Goal: Task Accomplishment & Management: Manage account settings

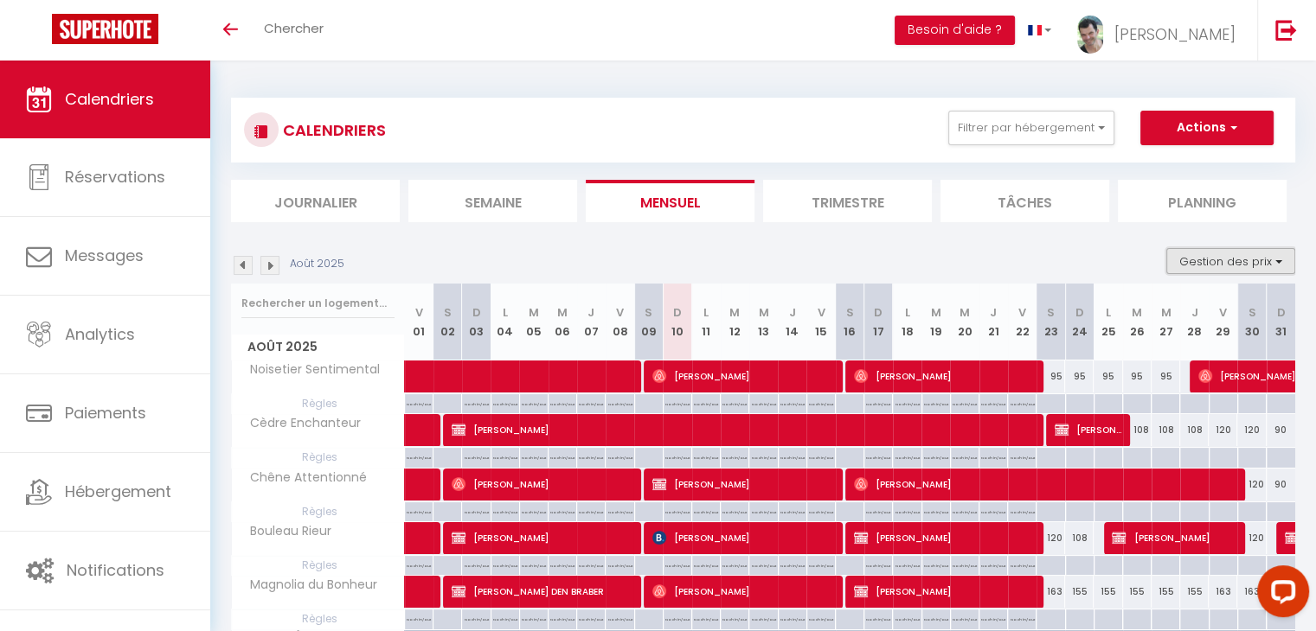
click at [1281, 264] on button "Gestion des prix" at bounding box center [1230, 261] width 129 height 26
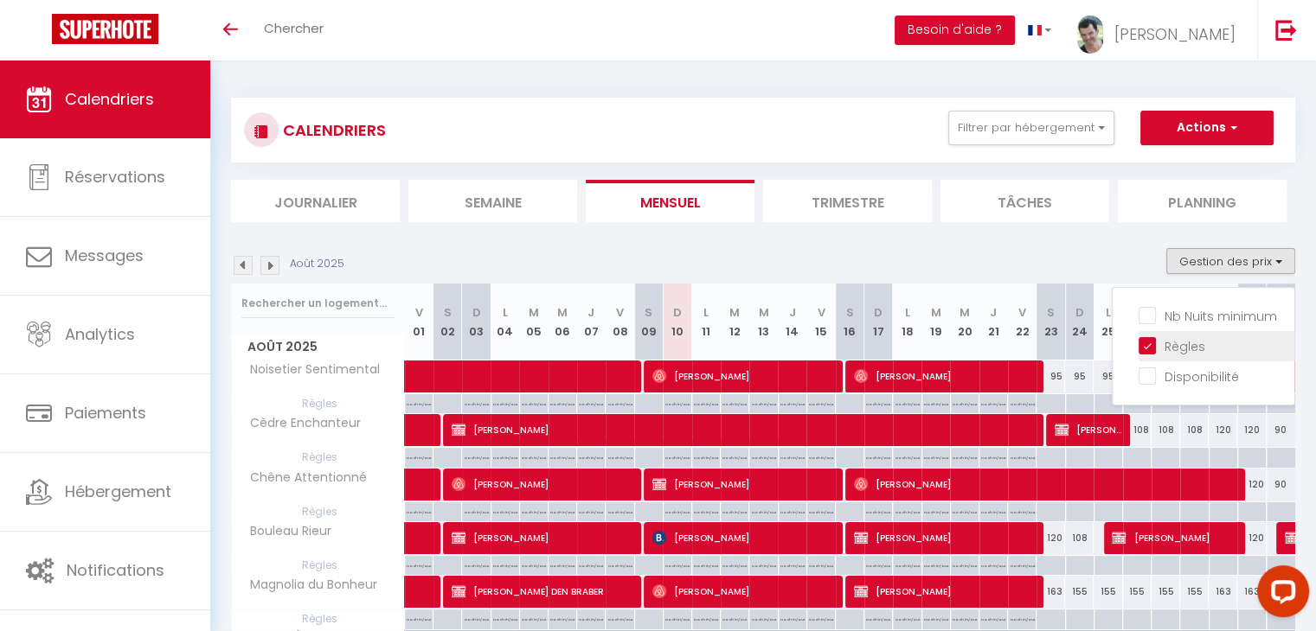
click at [1157, 343] on input "Règles" at bounding box center [1216, 344] width 156 height 17
checkbox input "false"
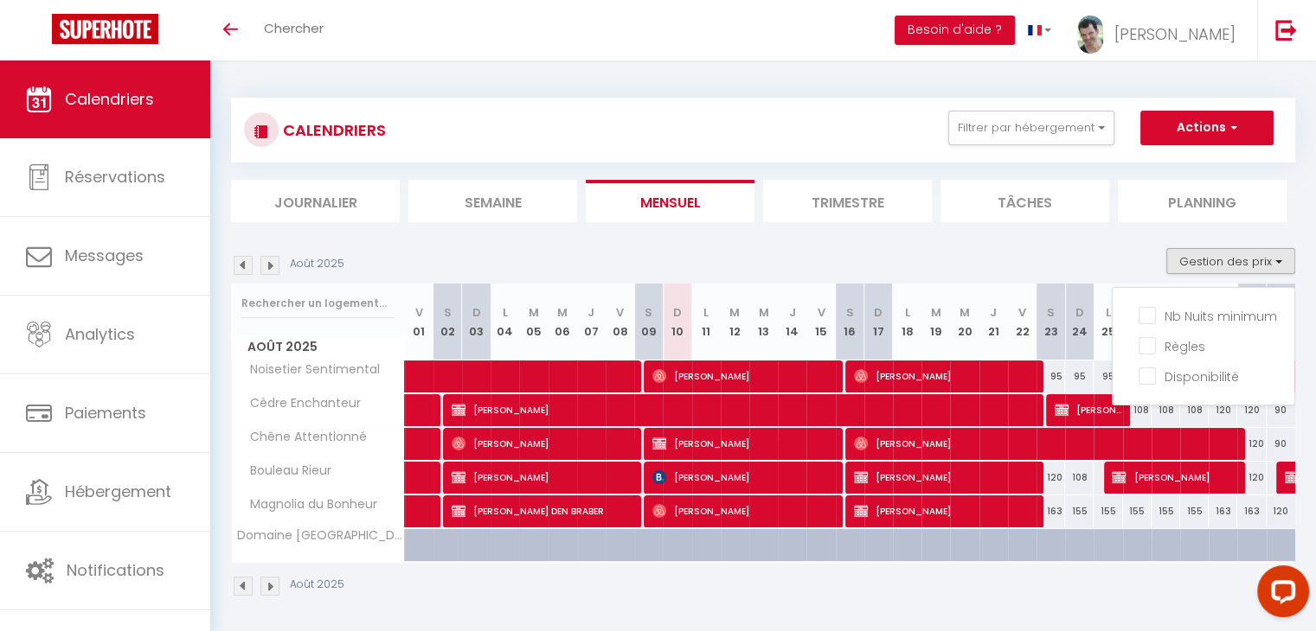
click at [1104, 603] on div "Août 2025" at bounding box center [763, 588] width 1064 height 51
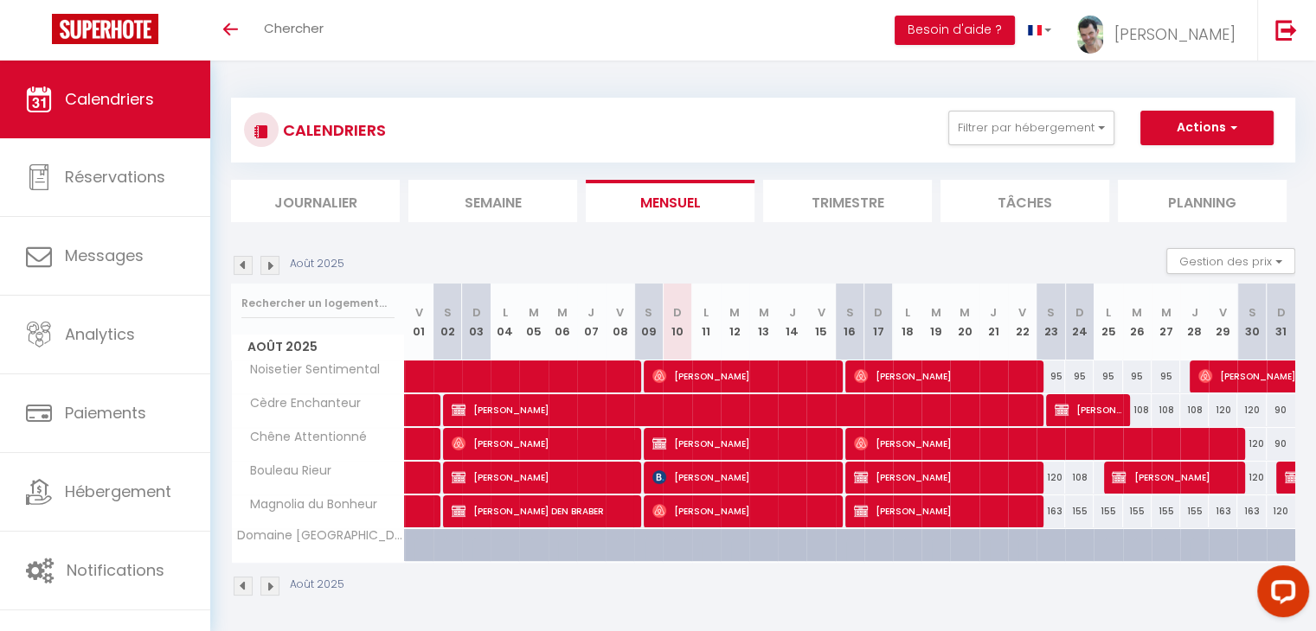
click at [266, 265] on img at bounding box center [269, 265] width 19 height 19
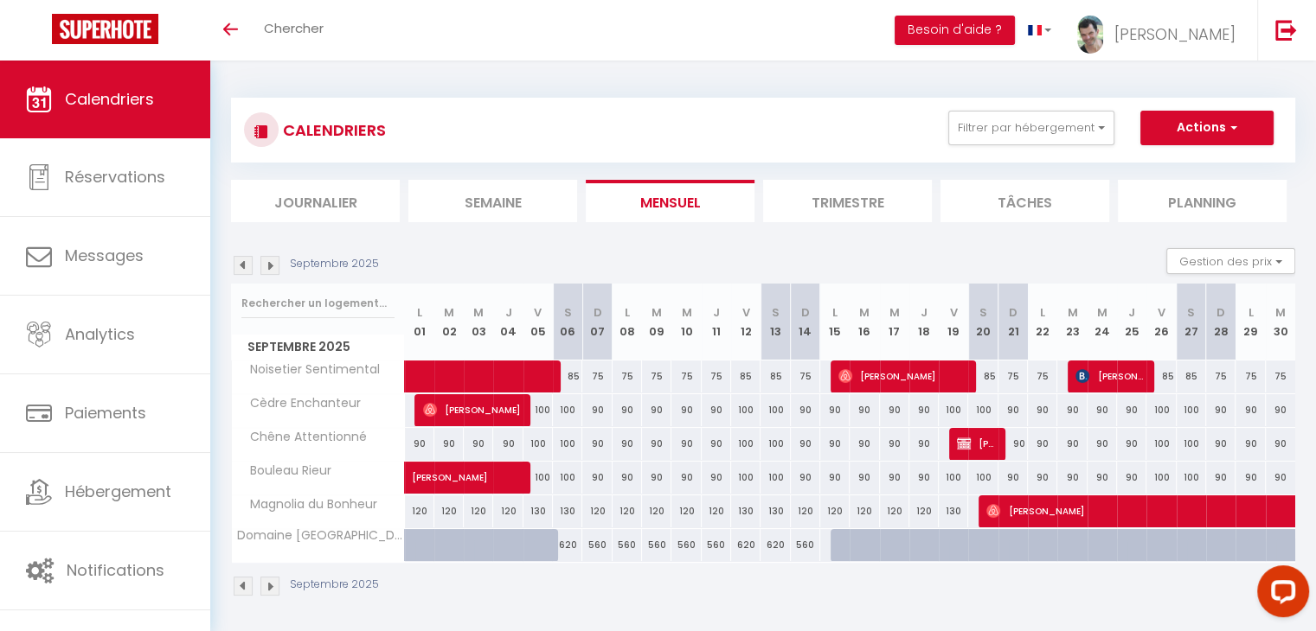
click at [243, 267] on img at bounding box center [243, 265] width 19 height 19
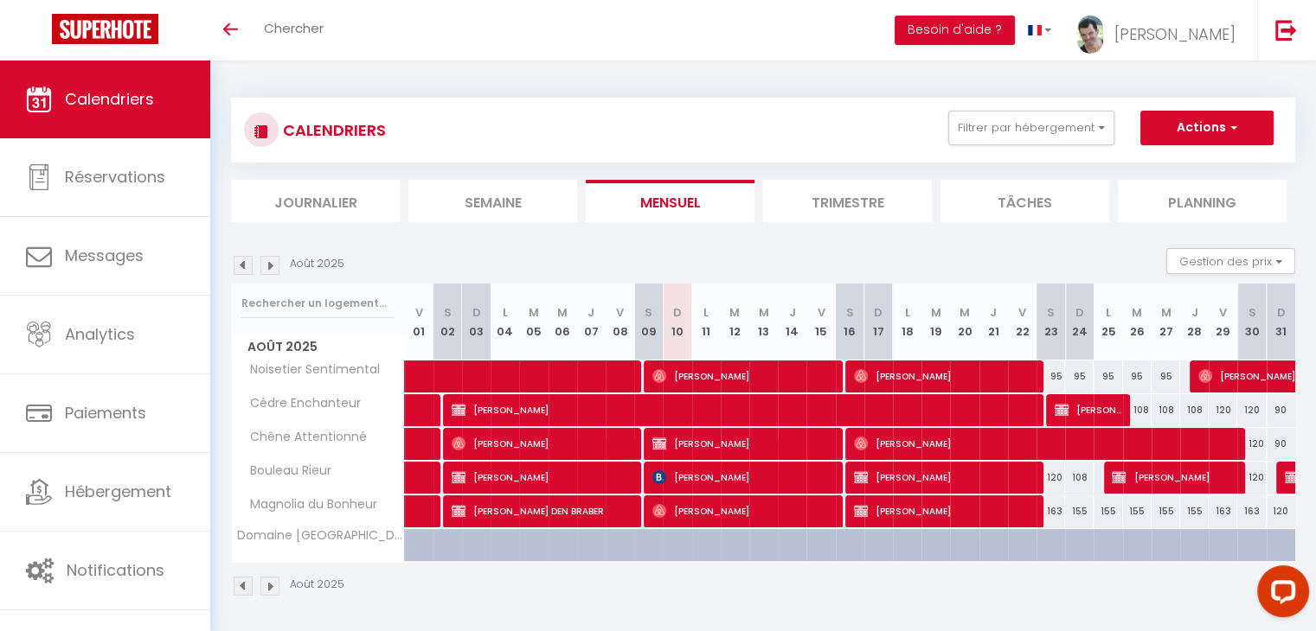
click at [272, 263] on img at bounding box center [269, 265] width 19 height 19
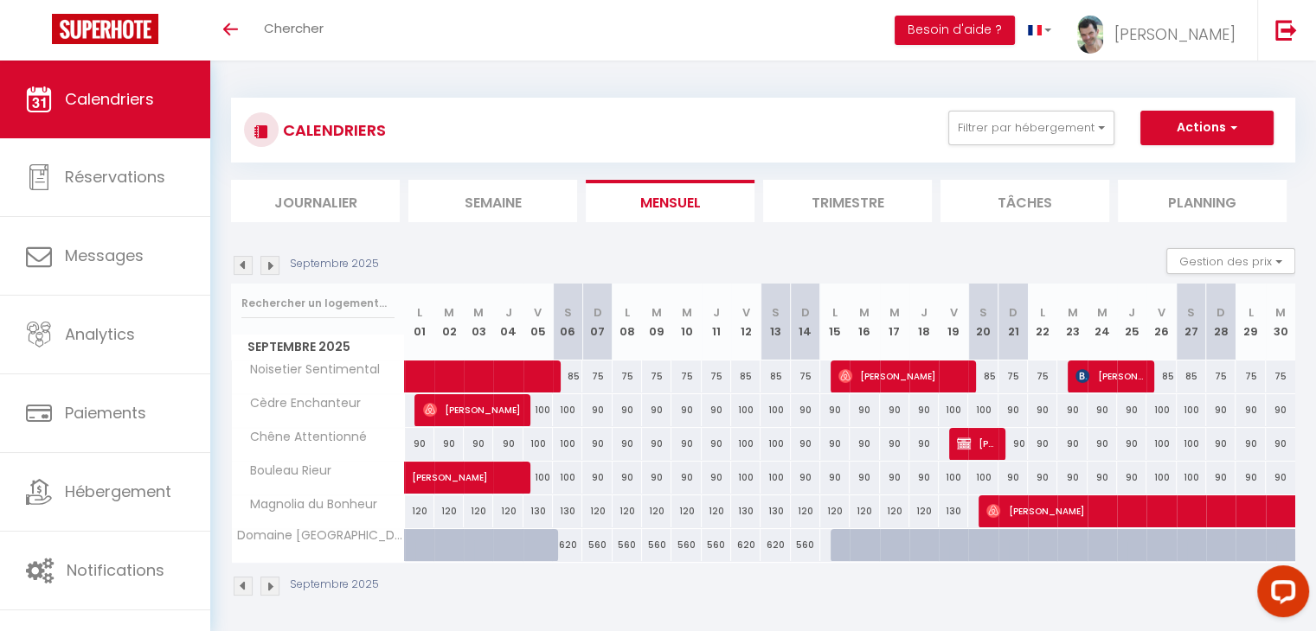
click at [236, 263] on img at bounding box center [243, 265] width 19 height 19
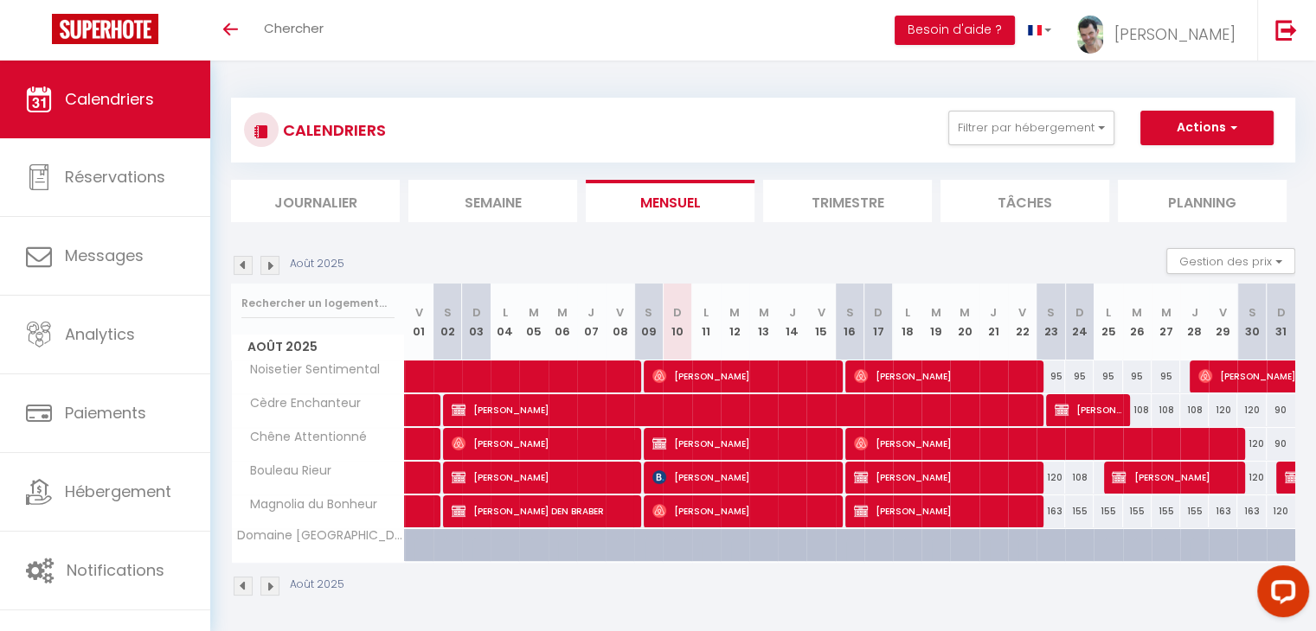
click at [262, 264] on img at bounding box center [269, 265] width 19 height 19
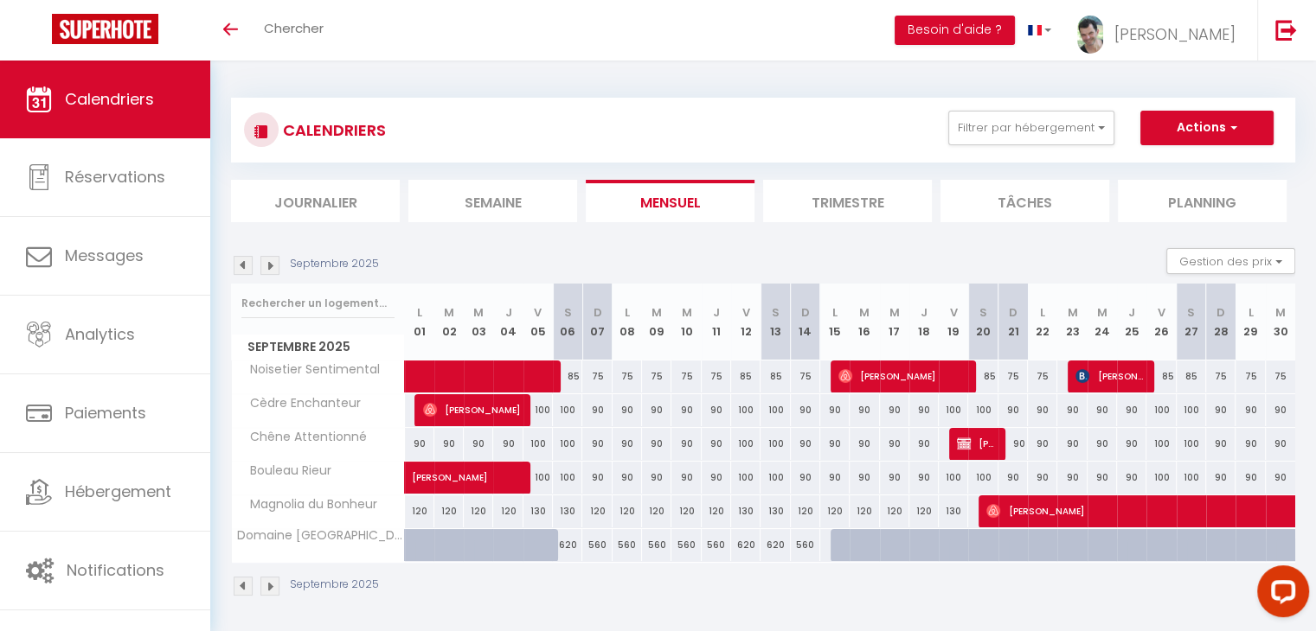
click at [240, 267] on img at bounding box center [243, 265] width 19 height 19
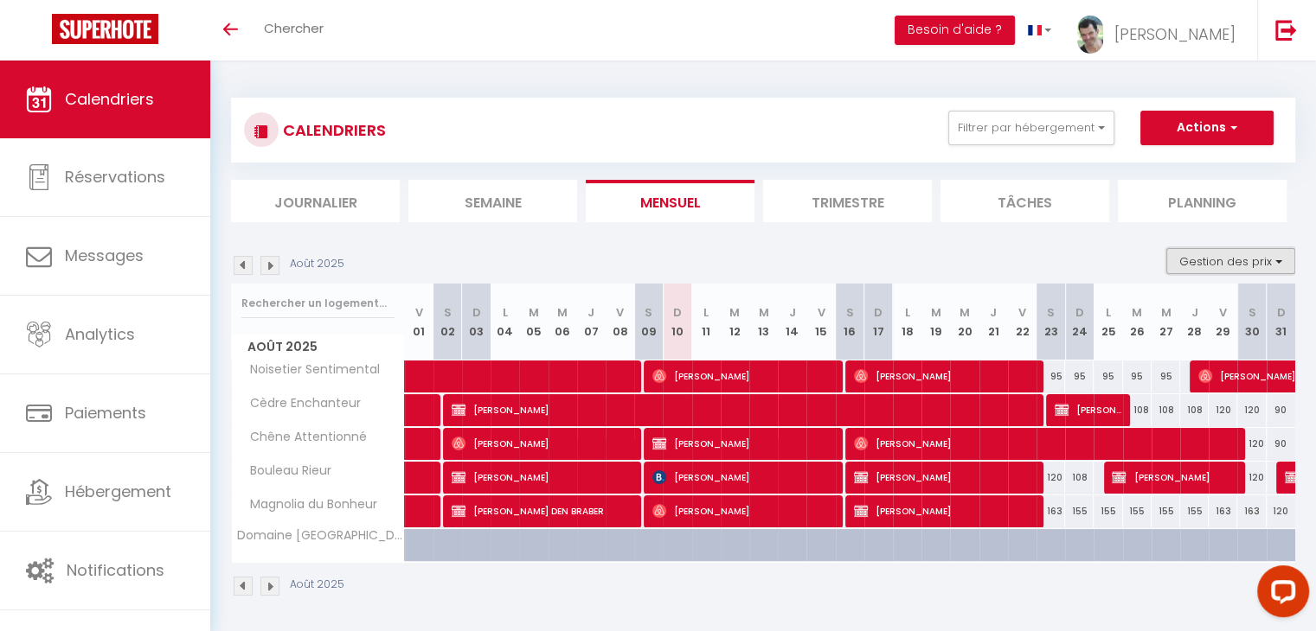
click at [1280, 264] on button "Gestion des prix" at bounding box center [1230, 261] width 129 height 26
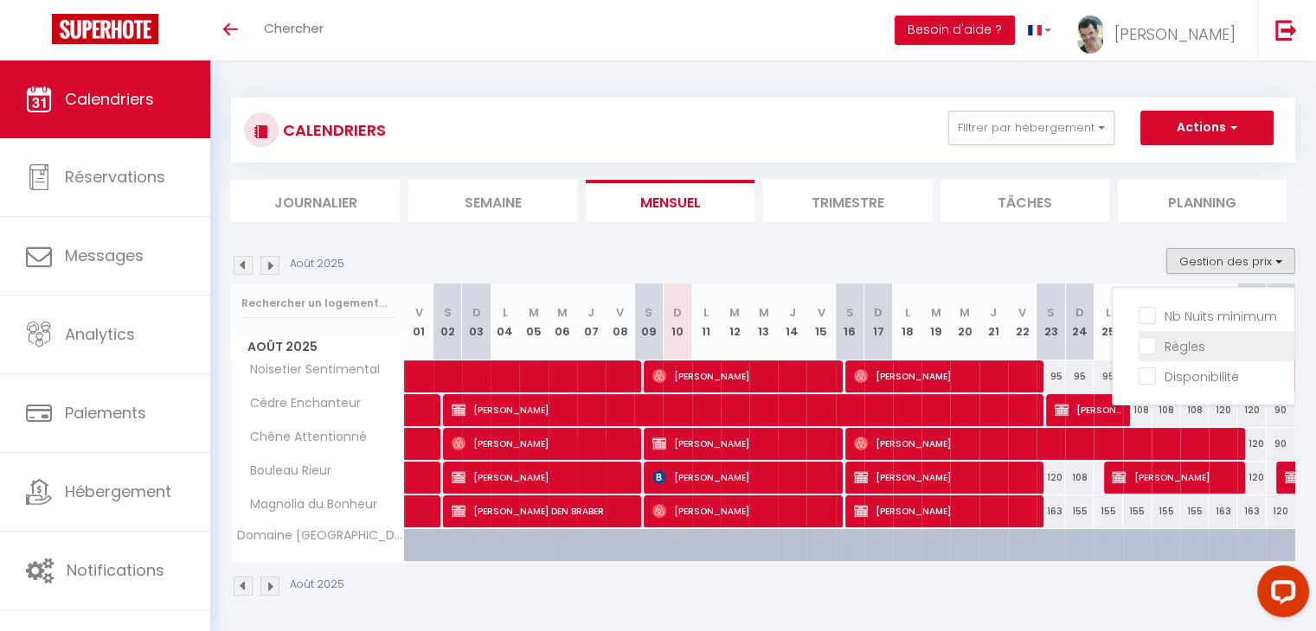
click at [1233, 342] on input "Règles" at bounding box center [1216, 344] width 156 height 17
checkbox input "true"
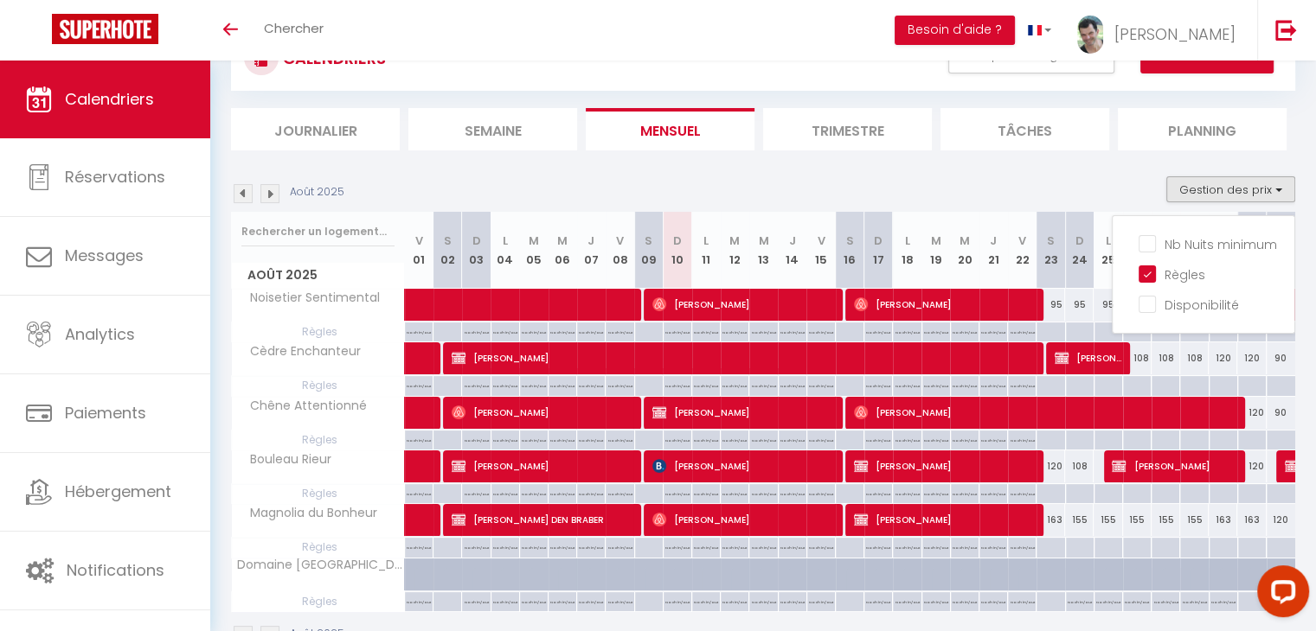
scroll to position [121, 0]
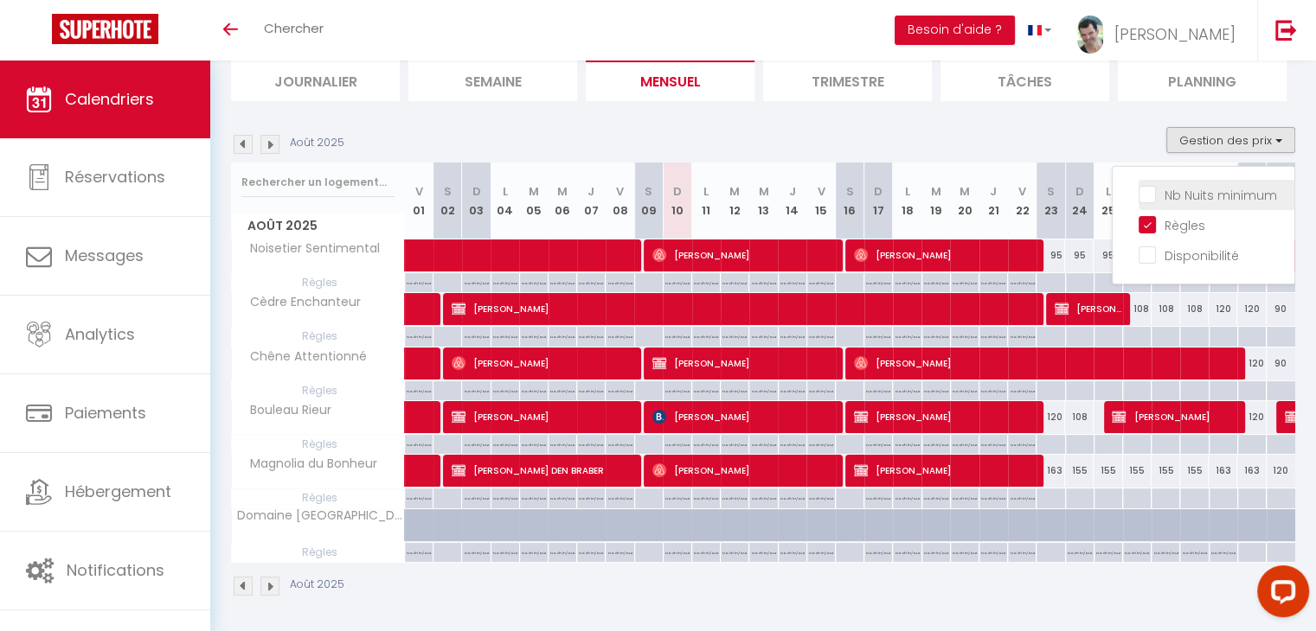
click at [1146, 191] on input "Nb Nuits minimum" at bounding box center [1216, 193] width 156 height 17
checkbox input "true"
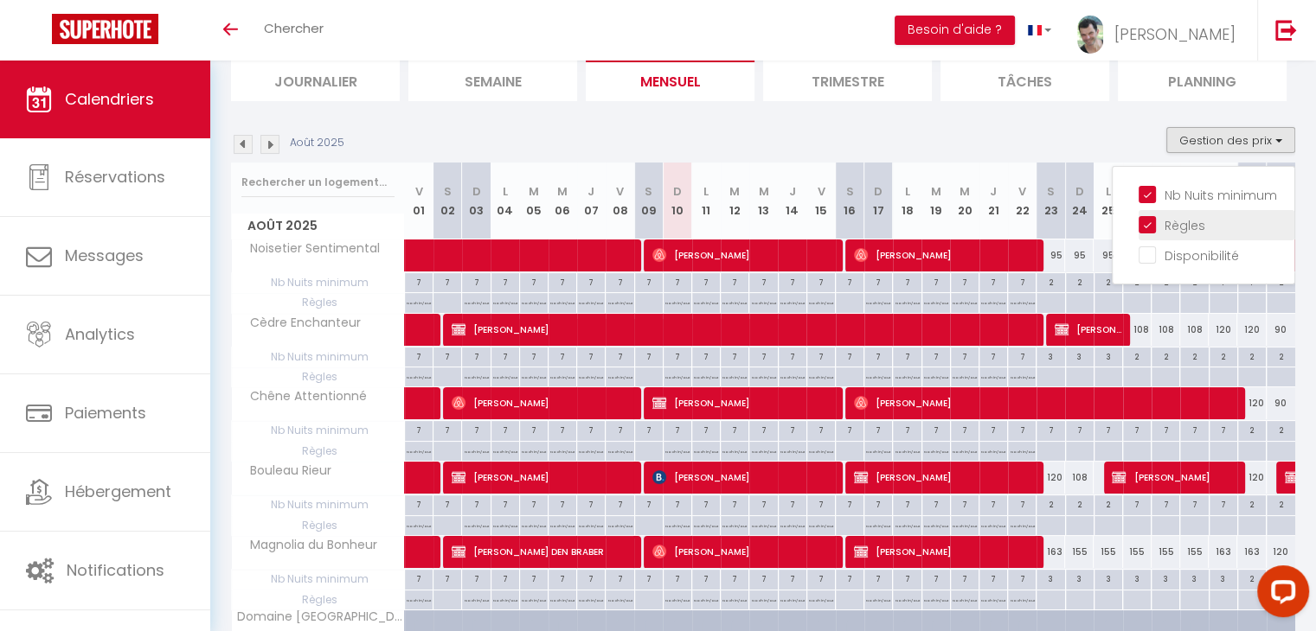
click at [1149, 224] on input "Règles" at bounding box center [1216, 223] width 156 height 17
checkbox input "false"
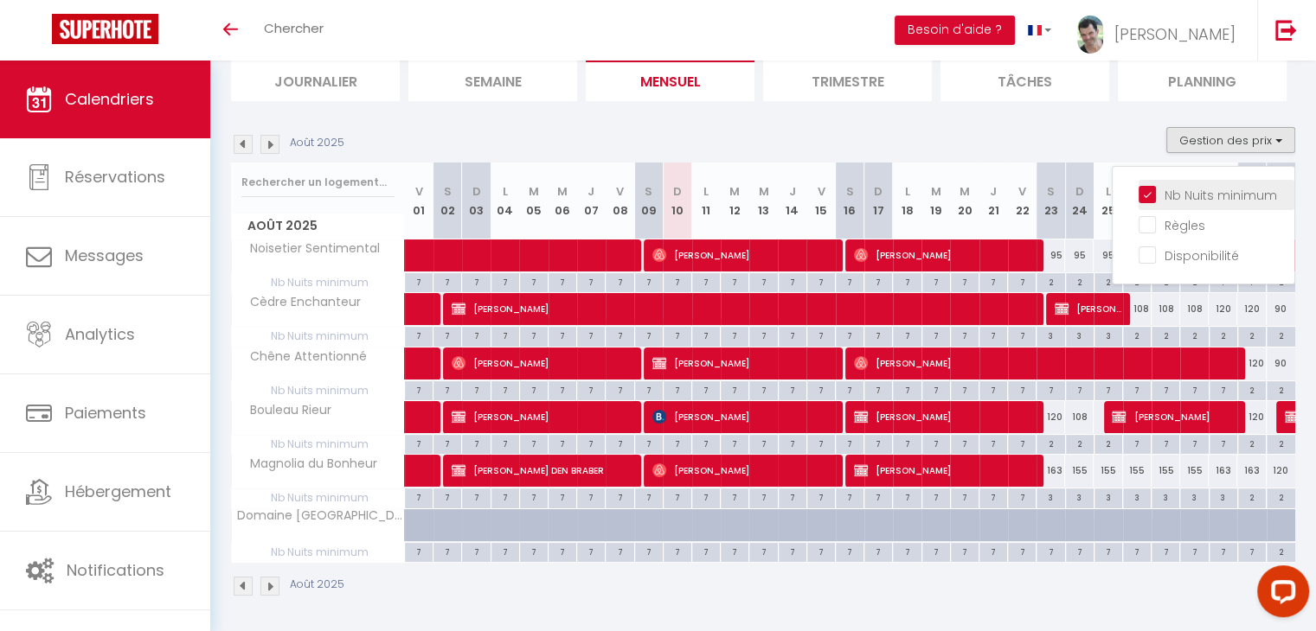
click at [1142, 198] on input "Nb Nuits minimum" at bounding box center [1216, 193] width 156 height 17
checkbox input "false"
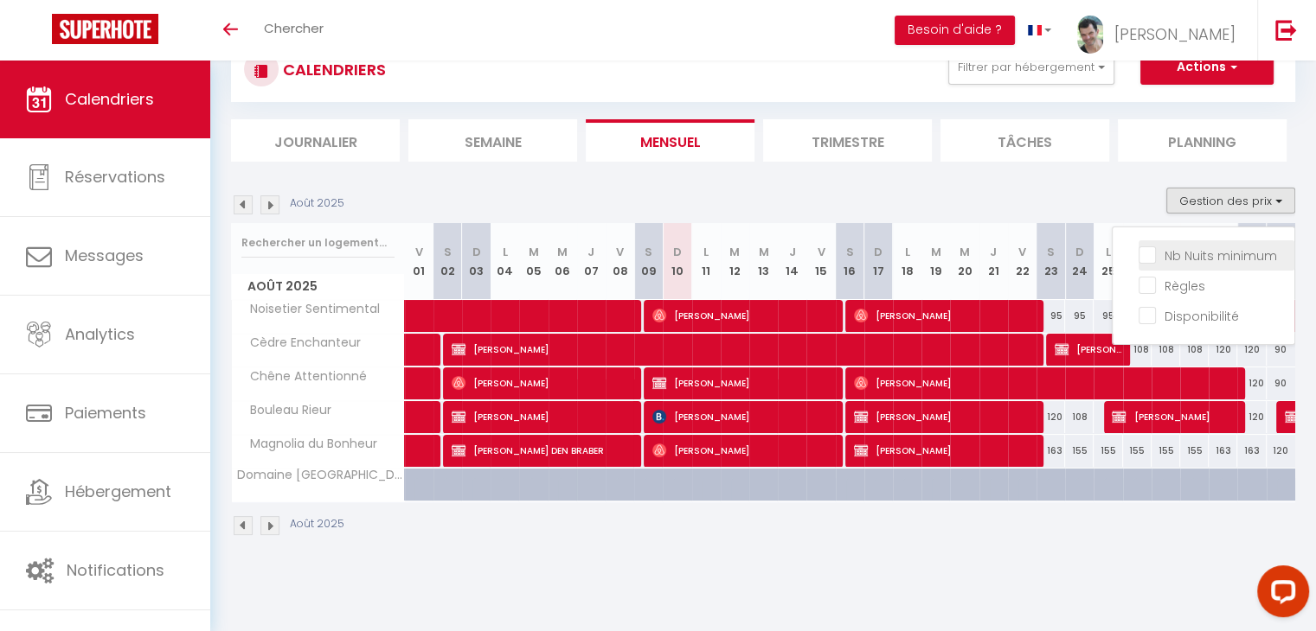
scroll to position [61, 0]
click at [268, 533] on img at bounding box center [269, 525] width 19 height 19
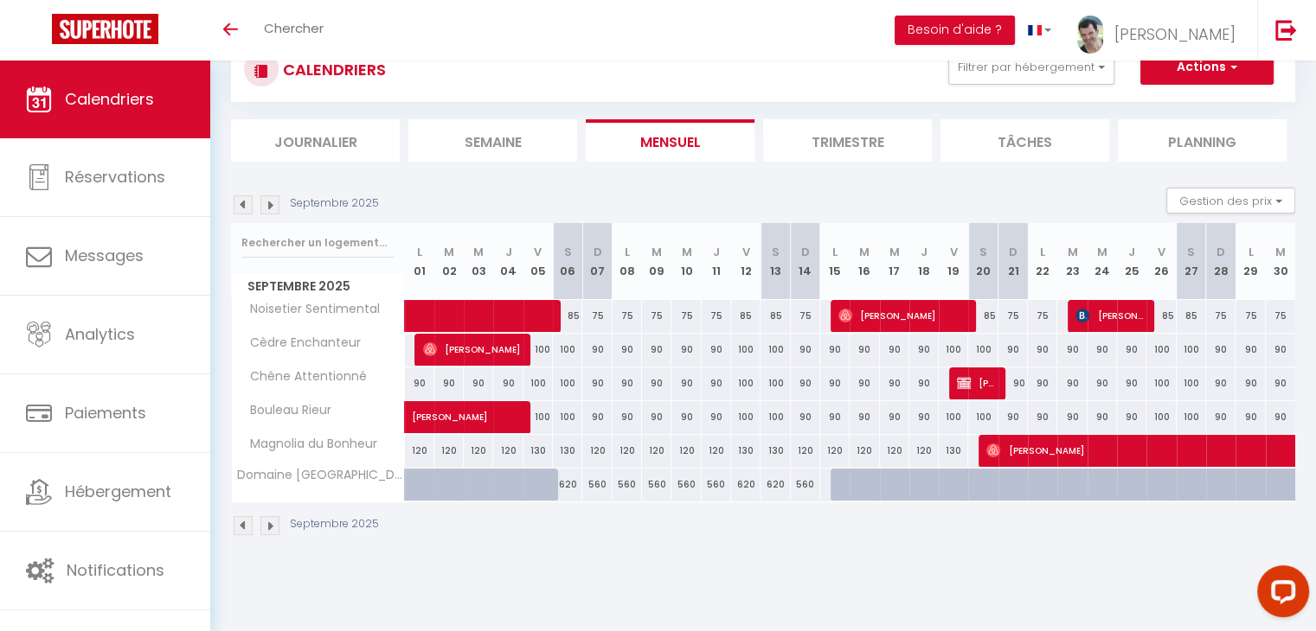
click at [239, 208] on img at bounding box center [243, 204] width 19 height 19
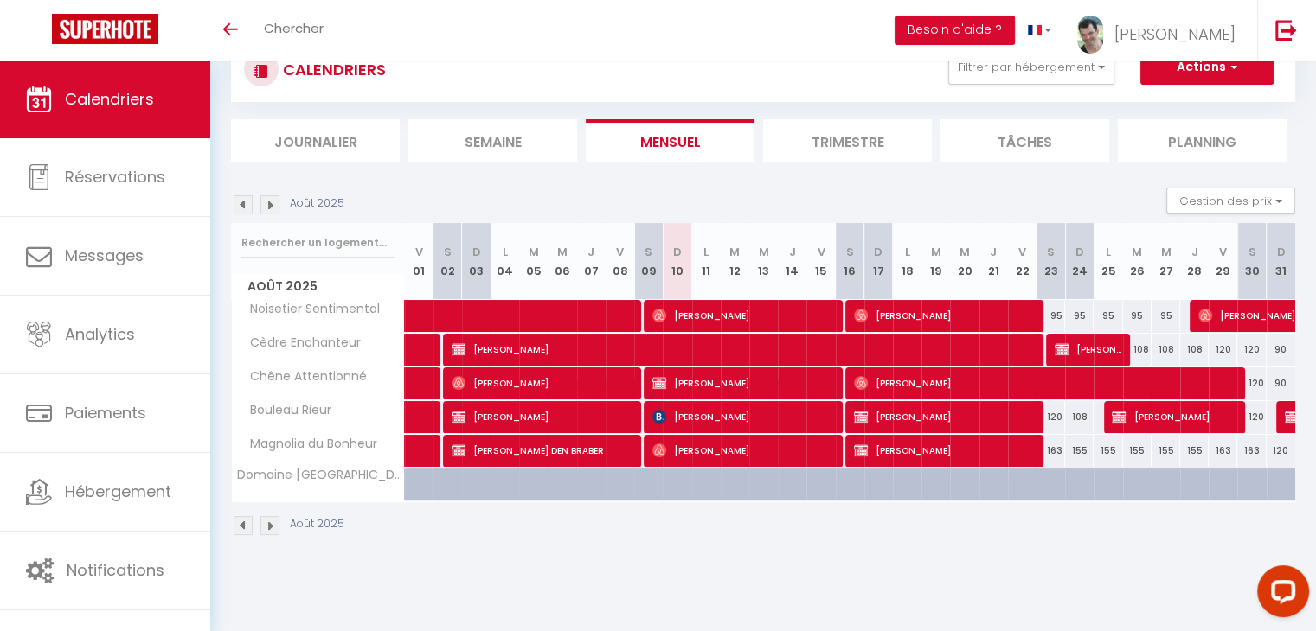
click at [276, 205] on img at bounding box center [269, 204] width 19 height 19
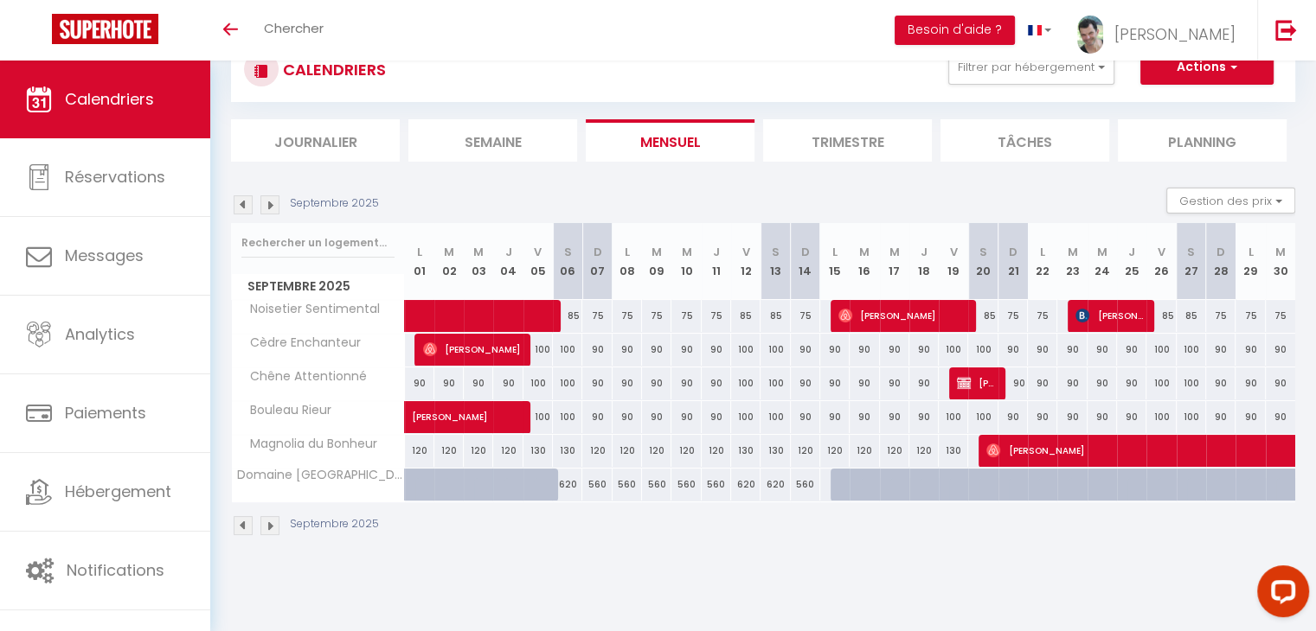
click at [245, 205] on img at bounding box center [243, 204] width 19 height 19
